Goal: Information Seeking & Learning: Check status

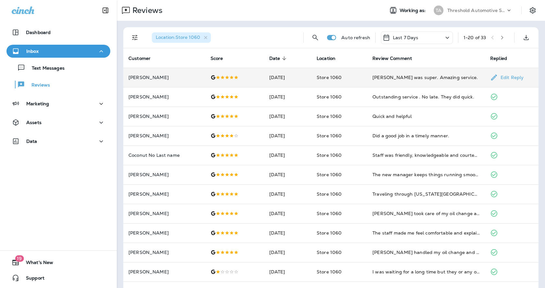
click at [138, 78] on p "[PERSON_NAME]" at bounding box center [164, 77] width 72 height 5
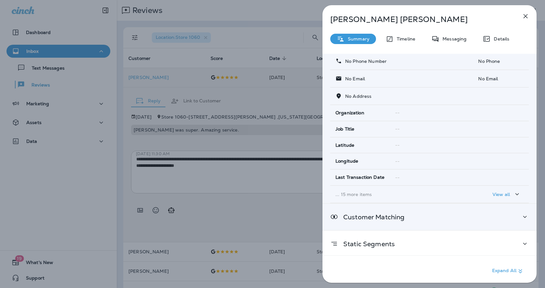
scroll to position [41, 0]
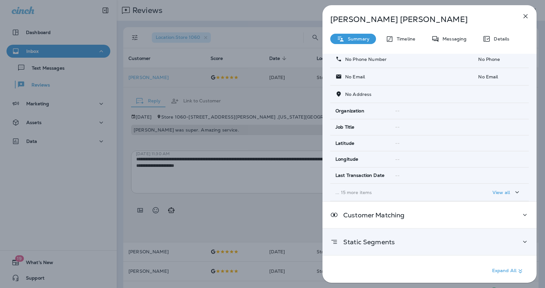
click at [381, 247] on div "Static Segments" at bounding box center [429, 242] width 214 height 26
click at [437, 240] on div "Static Segments" at bounding box center [429, 242] width 199 height 8
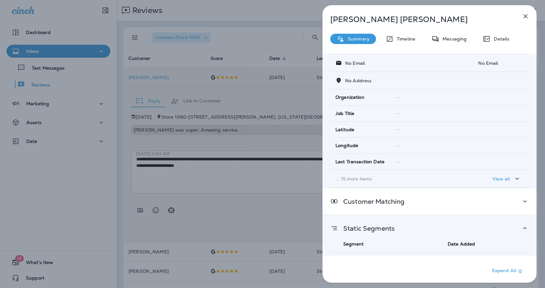
scroll to position [68, 0]
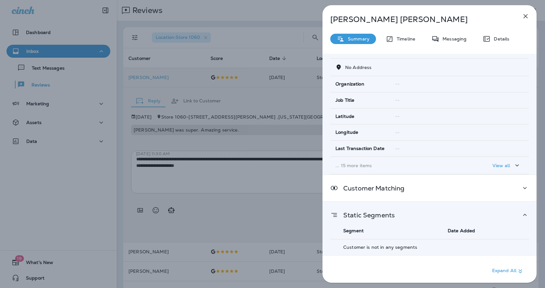
click at [452, 217] on div "Static Segments" at bounding box center [429, 215] width 199 height 8
click at [452, 192] on div "Customer Matching" at bounding box center [429, 188] width 199 height 8
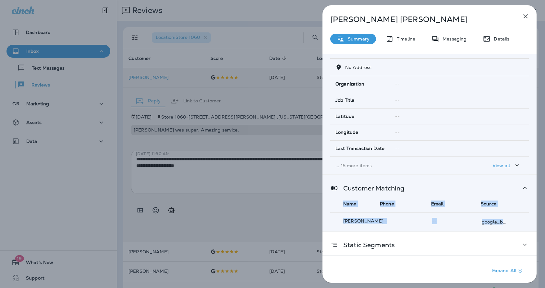
click at [417, 191] on div "Customer Matching" at bounding box center [429, 188] width 199 height 8
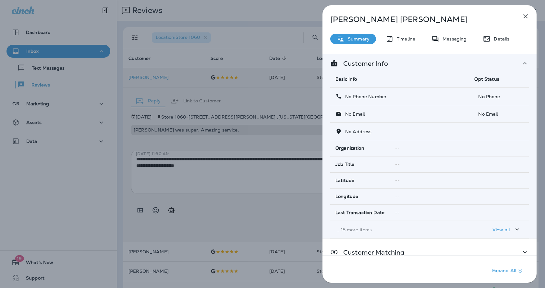
scroll to position [0, 0]
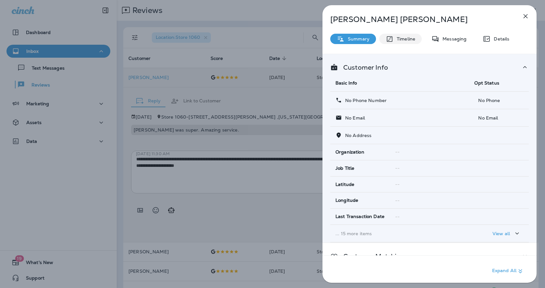
click at [397, 39] on p "Timeline" at bounding box center [405, 38] width 22 height 5
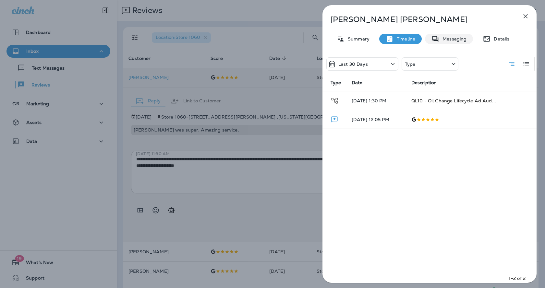
click at [505, 40] on p "Details" at bounding box center [500, 38] width 19 height 5
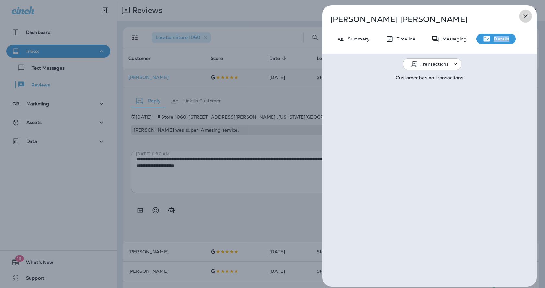
click at [525, 17] on icon "button" at bounding box center [526, 16] width 4 height 4
